Goal: Task Accomplishment & Management: Check status

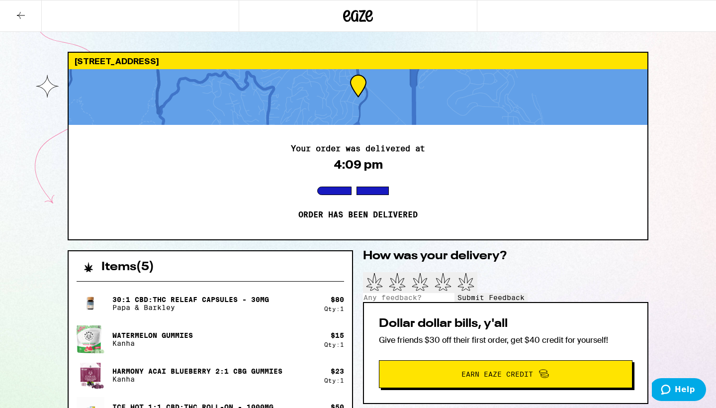
click at [365, 19] on icon at bounding box center [358, 16] width 30 height 18
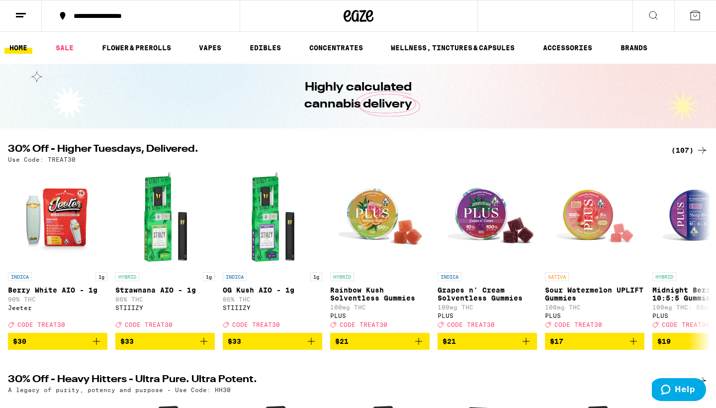
click at [30, 21] on button at bounding box center [21, 15] width 42 height 31
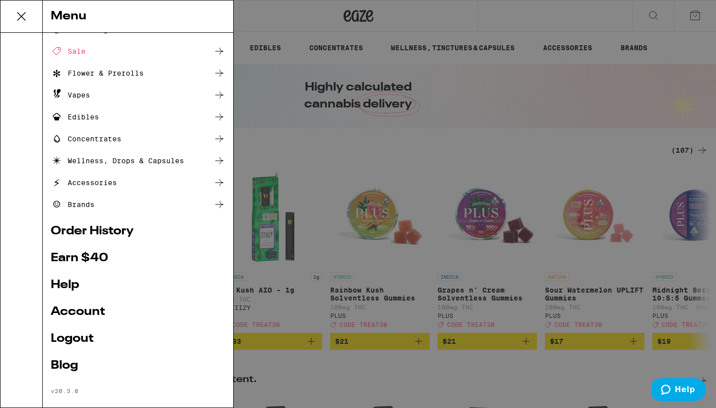
scroll to position [35, 0]
click at [108, 228] on link "Order History" at bounding box center [138, 232] width 175 height 12
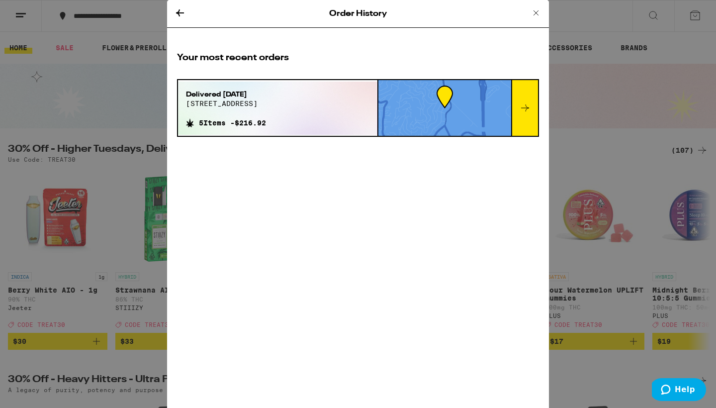
click at [180, 10] on icon at bounding box center [180, 13] width 12 height 12
